Goal: Transaction & Acquisition: Purchase product/service

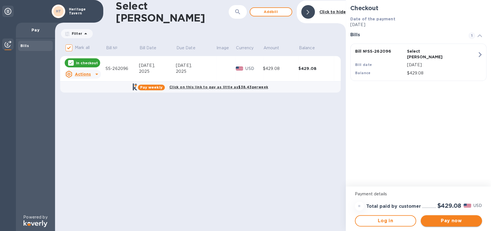
click at [439, 221] on span "Pay now" at bounding box center [451, 221] width 52 height 7
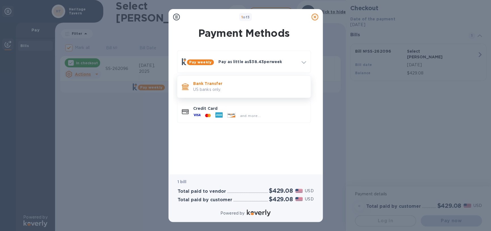
click at [236, 84] on p "Bank Transfer" at bounding box center [249, 84] width 113 height 6
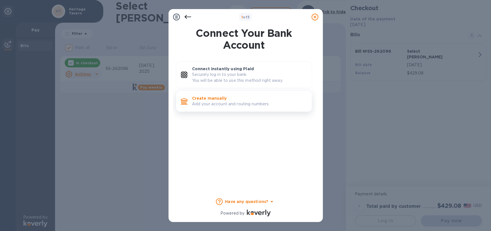
click at [229, 98] on p "Create manually" at bounding box center [249, 99] width 115 height 6
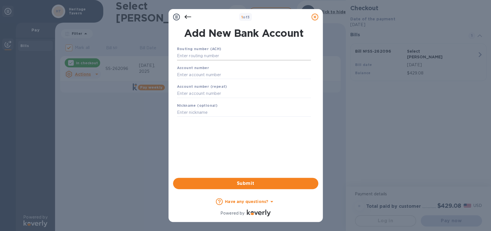
click at [220, 57] on input "text" at bounding box center [244, 56] width 134 height 9
type input "075000022"
click at [219, 82] on input "text" at bounding box center [244, 82] width 134 height 9
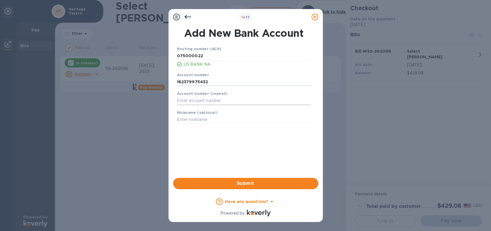
type input "182379975432"
click at [217, 104] on input "text" at bounding box center [244, 101] width 134 height 9
type input "182379975432"
click at [266, 184] on span "Submit" at bounding box center [245, 183] width 136 height 7
